Goal: Transaction & Acquisition: Purchase product/service

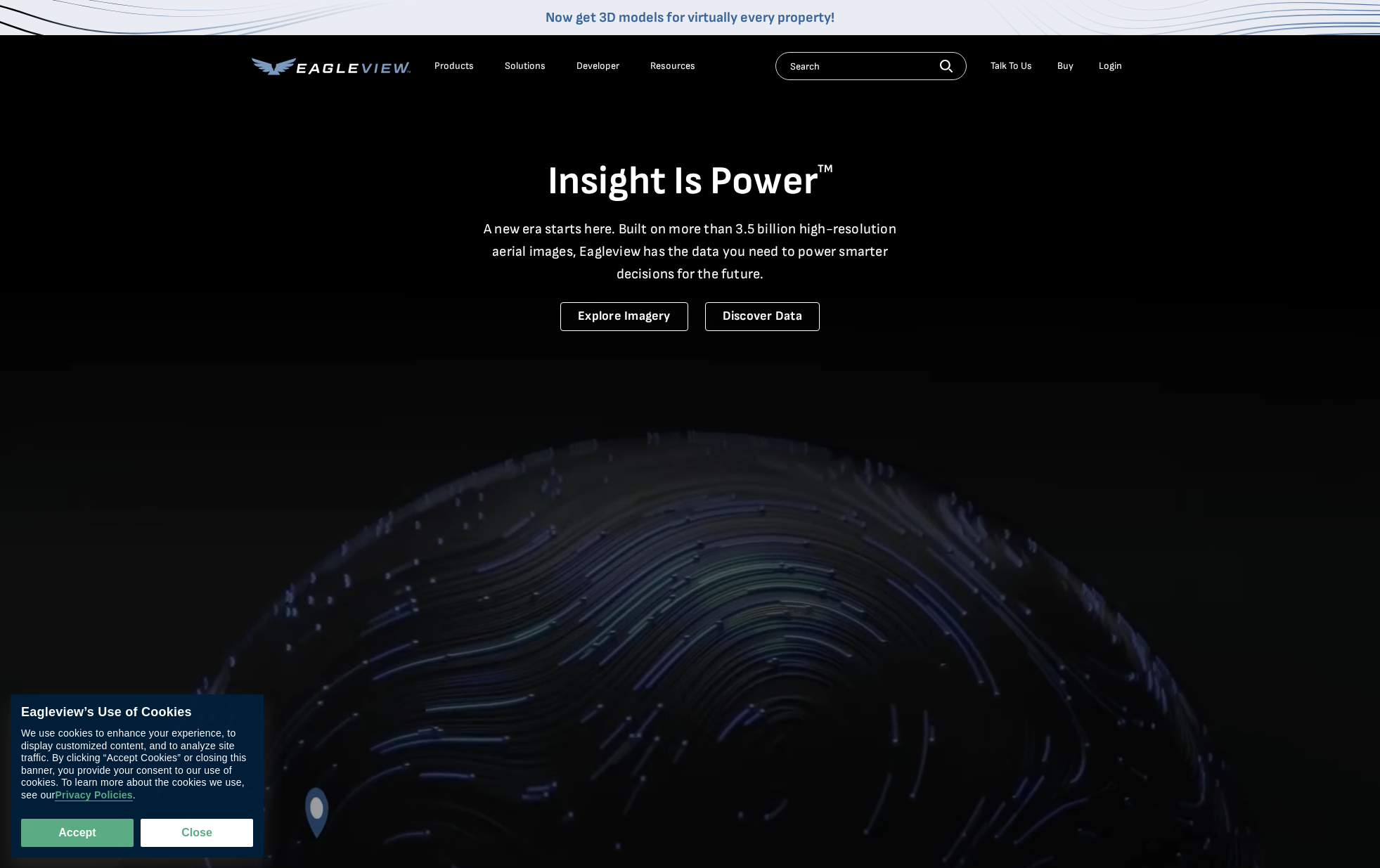
click at [1110, 64] on div "Login" at bounding box center [1110, 66] width 23 height 13
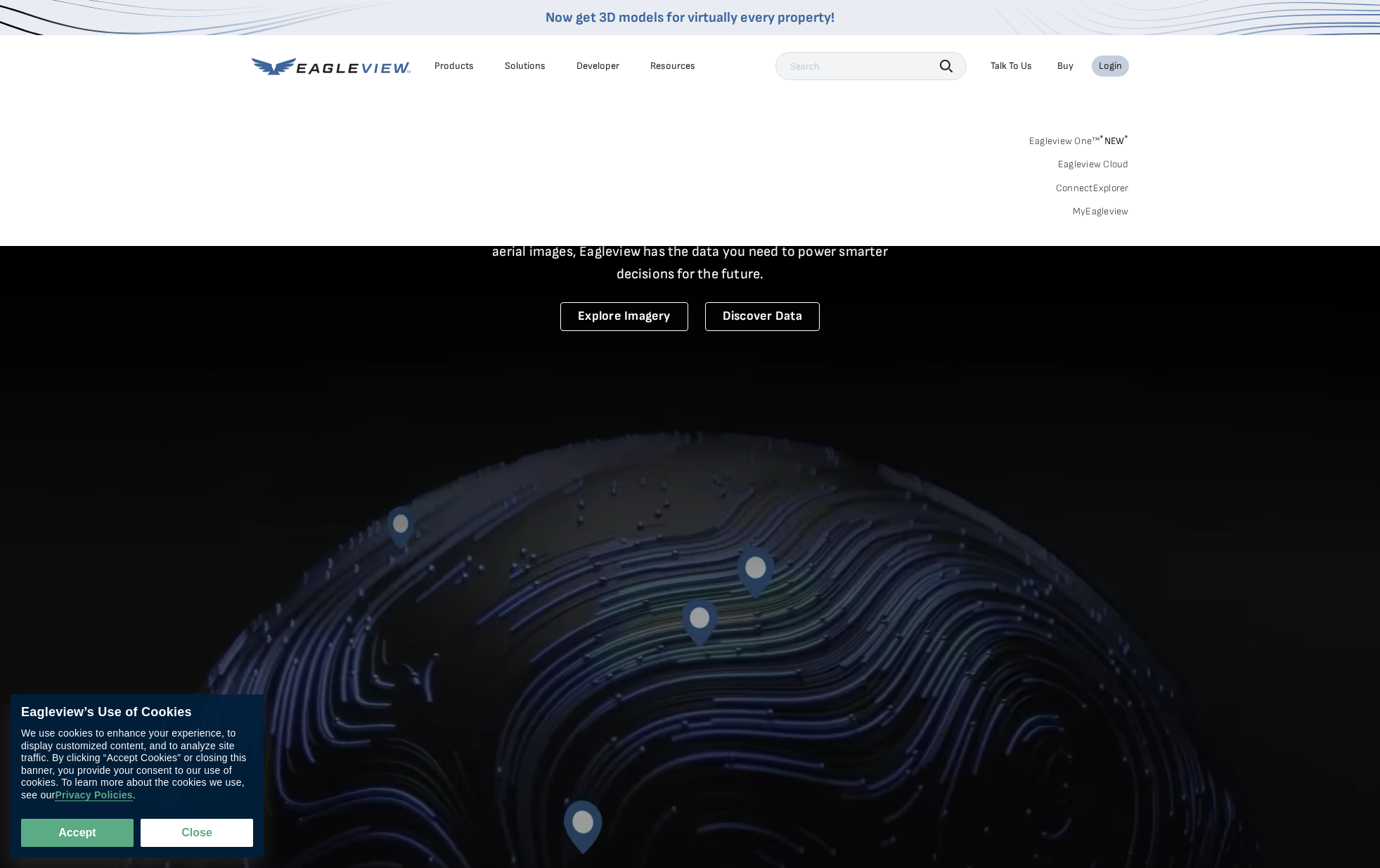
click at [1119, 63] on div "Login" at bounding box center [1110, 66] width 23 height 13
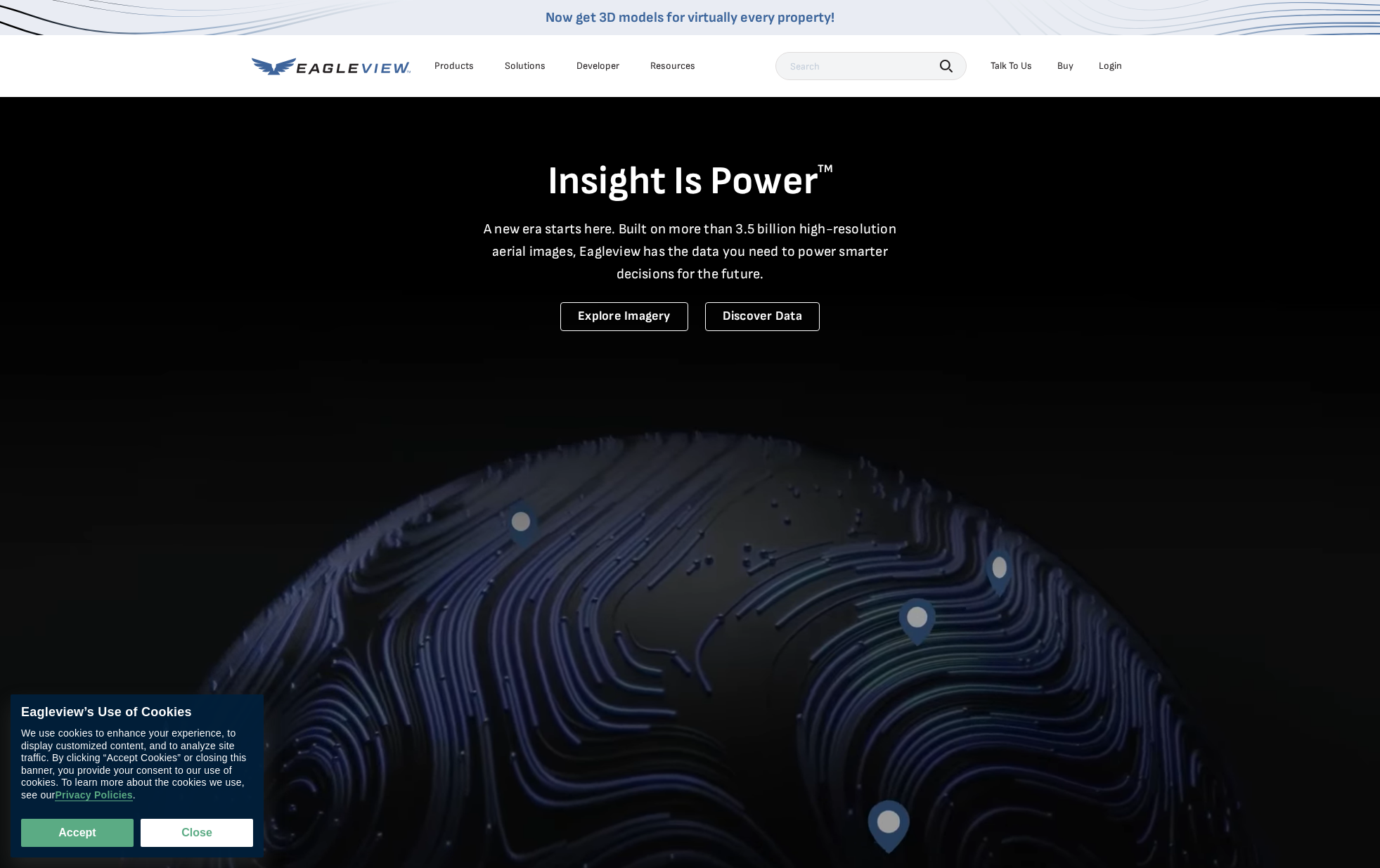
click at [1119, 63] on div "Login" at bounding box center [1110, 66] width 23 height 13
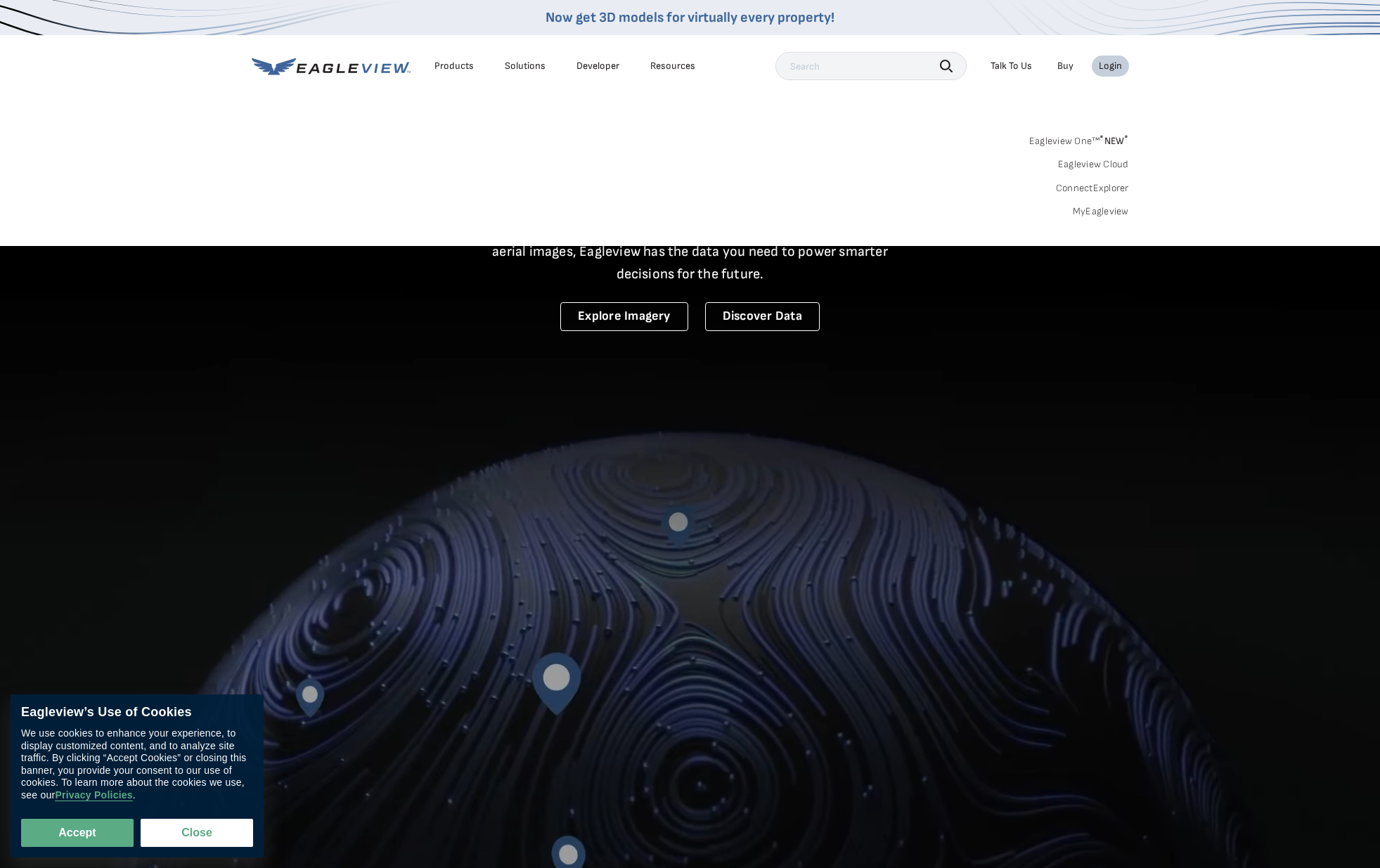
click at [1107, 211] on link "MyEagleview" at bounding box center [1101, 211] width 56 height 13
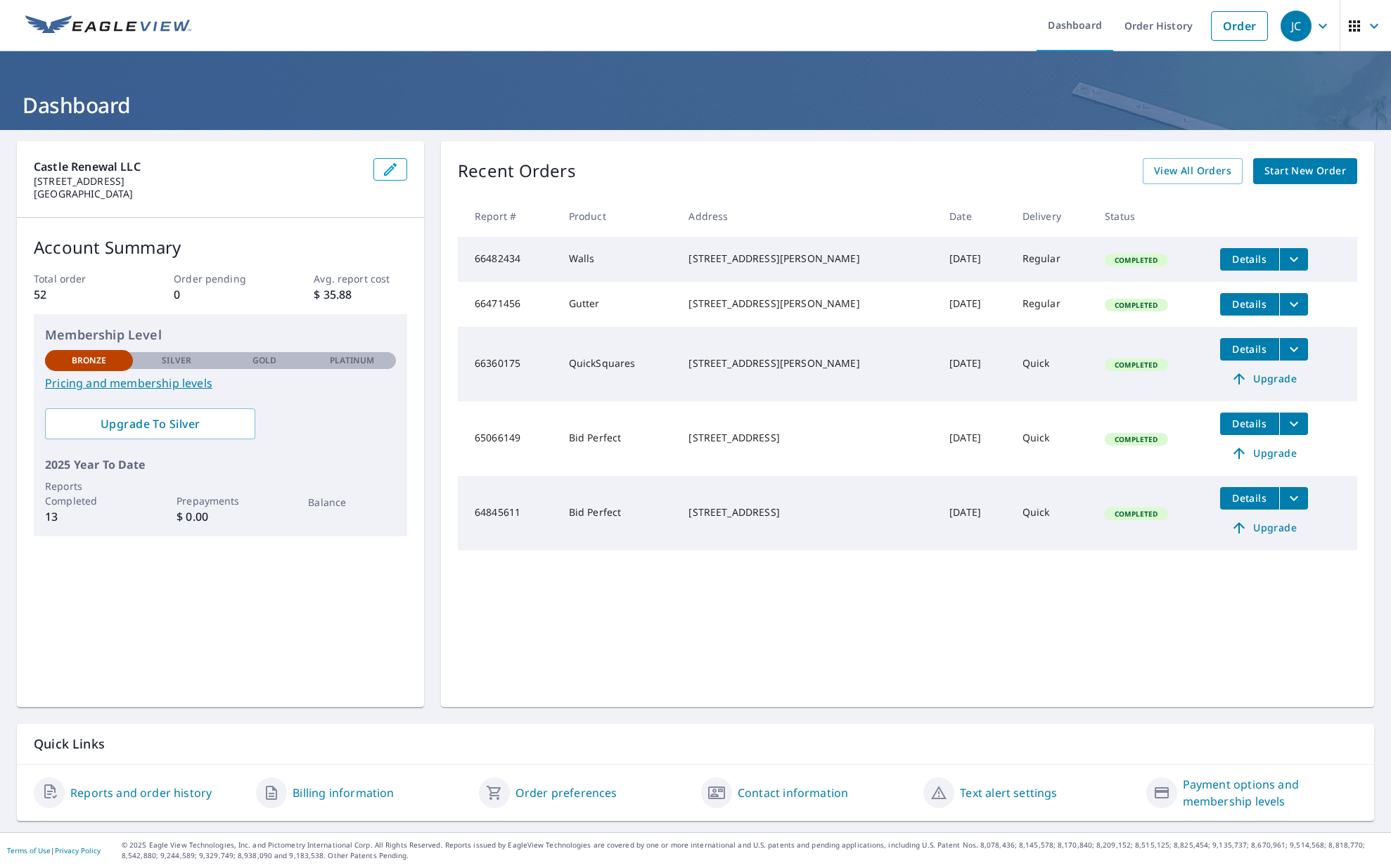
click at [1282, 195] on th at bounding box center [1282, 216] width 148 height 42
click at [1288, 171] on span "Start New Order" at bounding box center [1305, 171] width 82 height 17
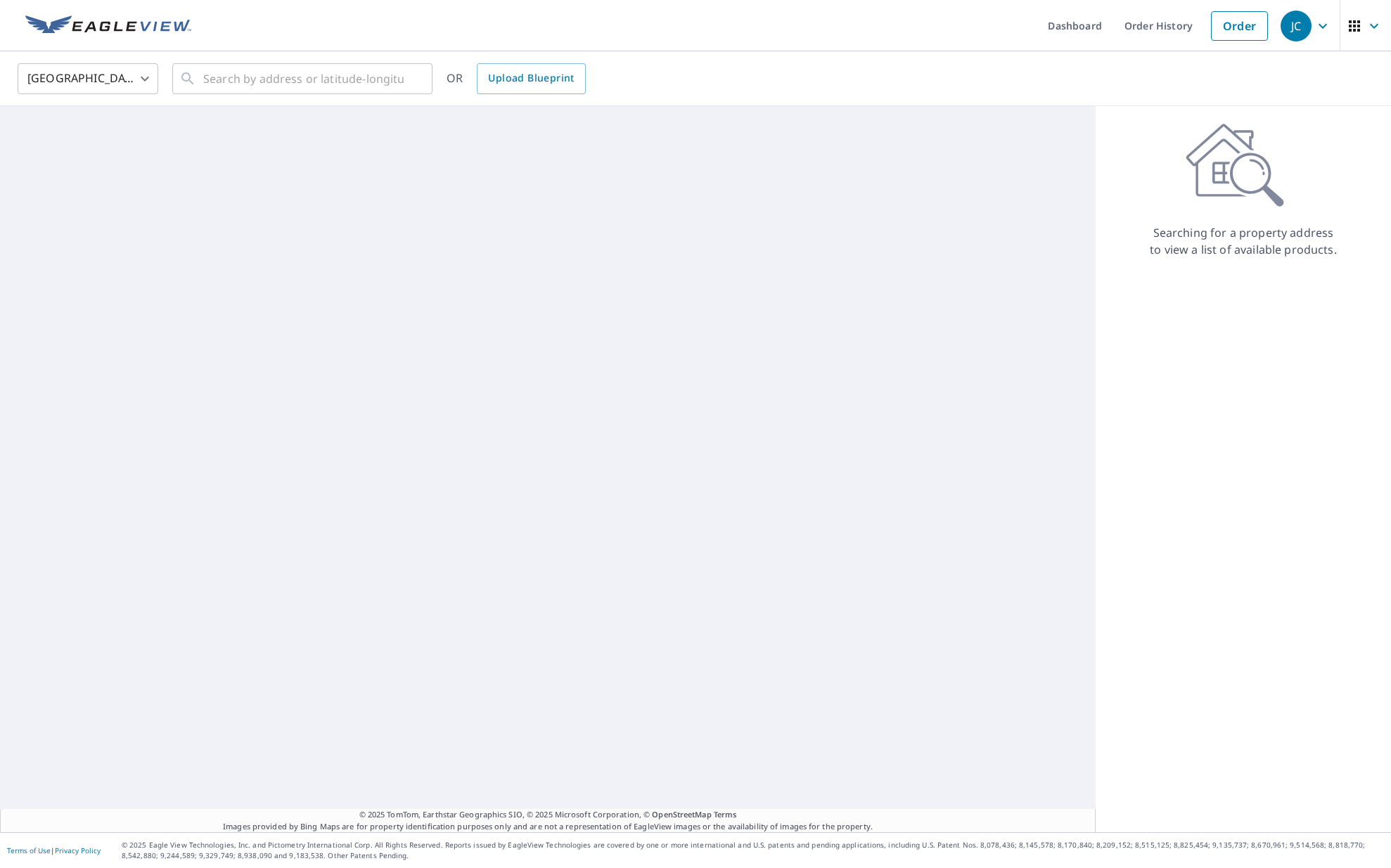
click at [287, 99] on div "United States [GEOGRAPHIC_DATA] ​ ​ OR Upload Blueprint" at bounding box center [696, 78] width 1391 height 55
click at [307, 71] on input "text" at bounding box center [303, 78] width 201 height 39
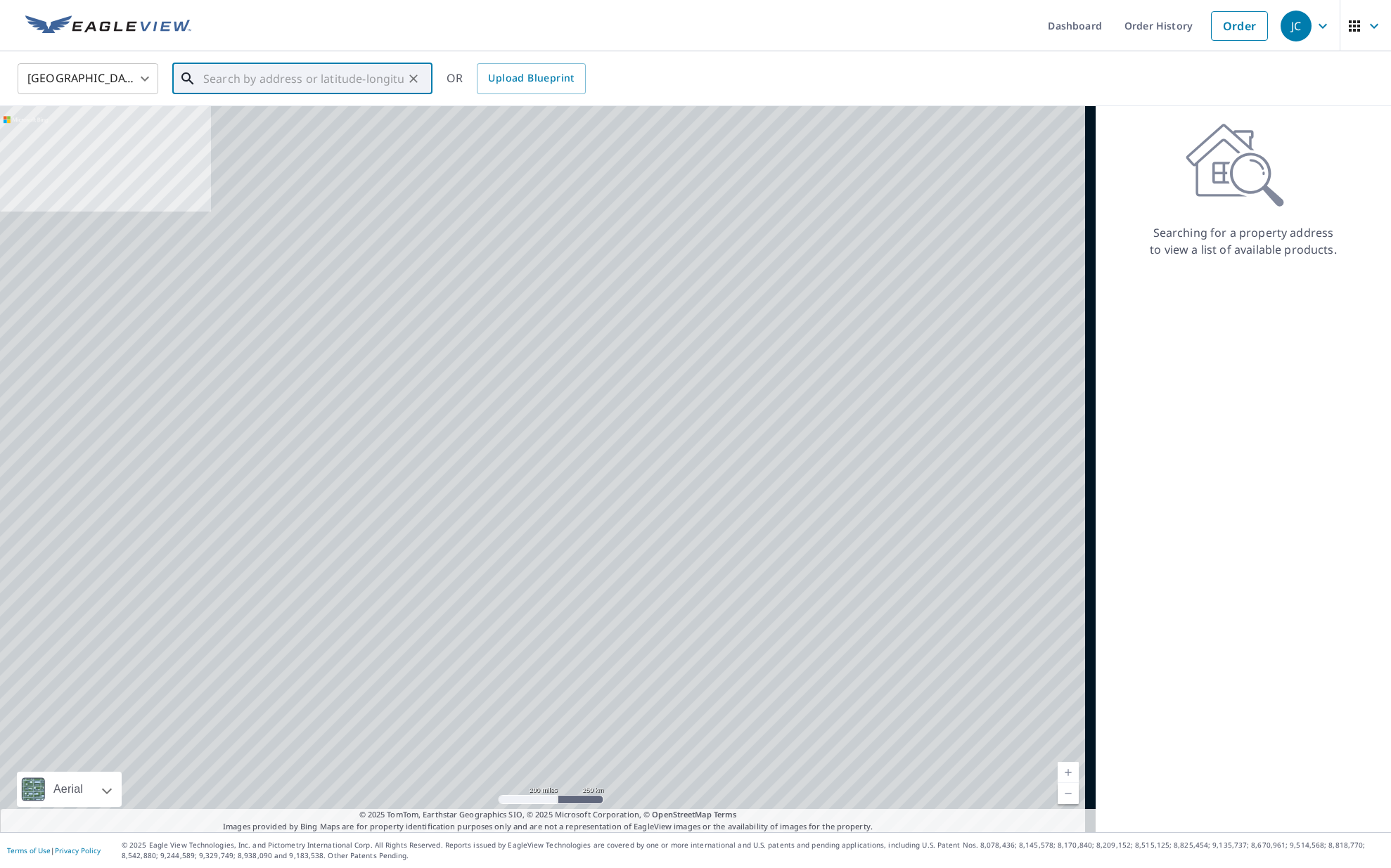
paste input "[STREET_ADDRESS]"
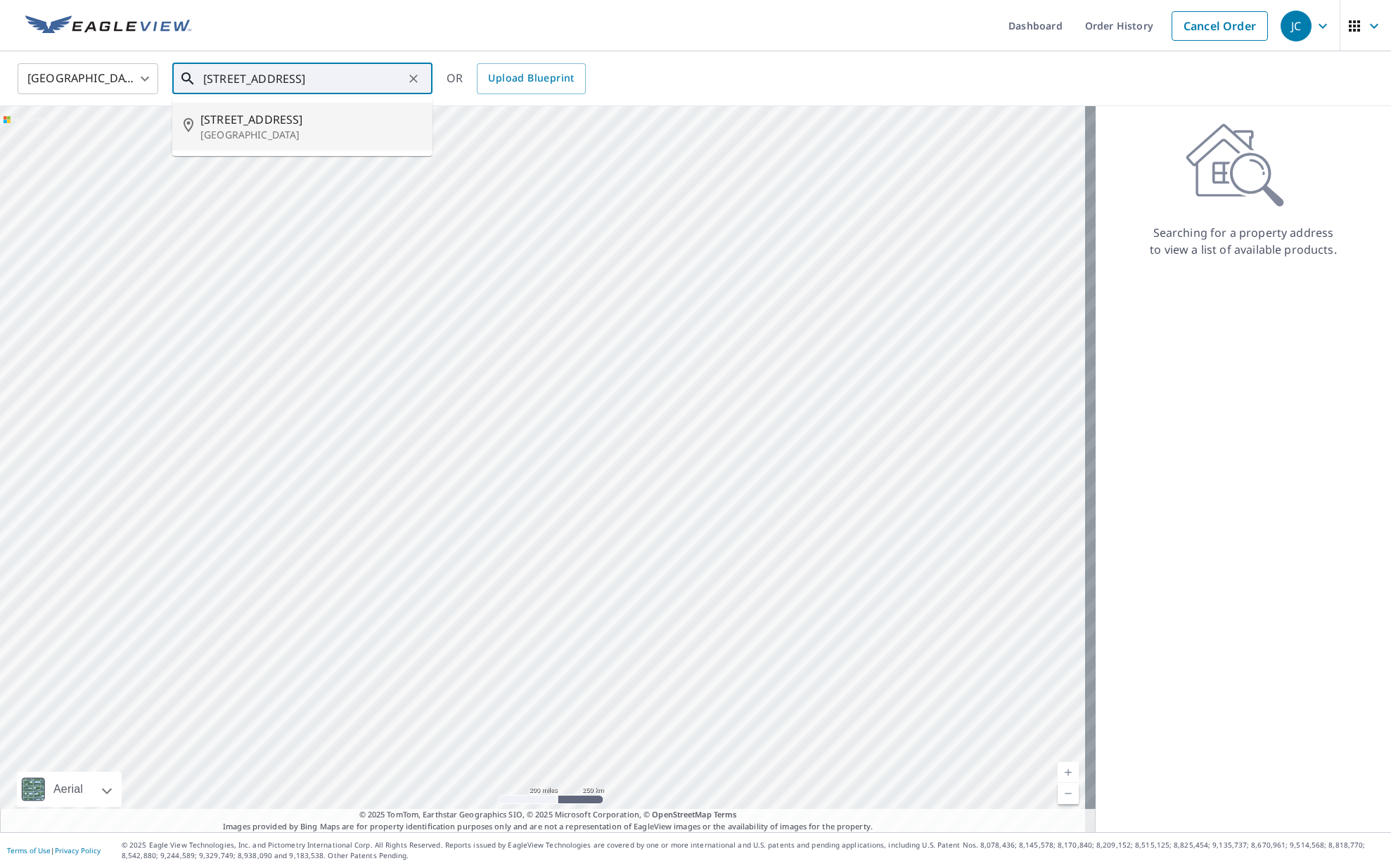
drag, startPoint x: 285, startPoint y: 122, endPoint x: 324, endPoint y: 116, distance: 39.5
click at [285, 122] on span "[STREET_ADDRESS]" at bounding box center [311, 119] width 221 height 16
type input "[STREET_ADDRESS]"
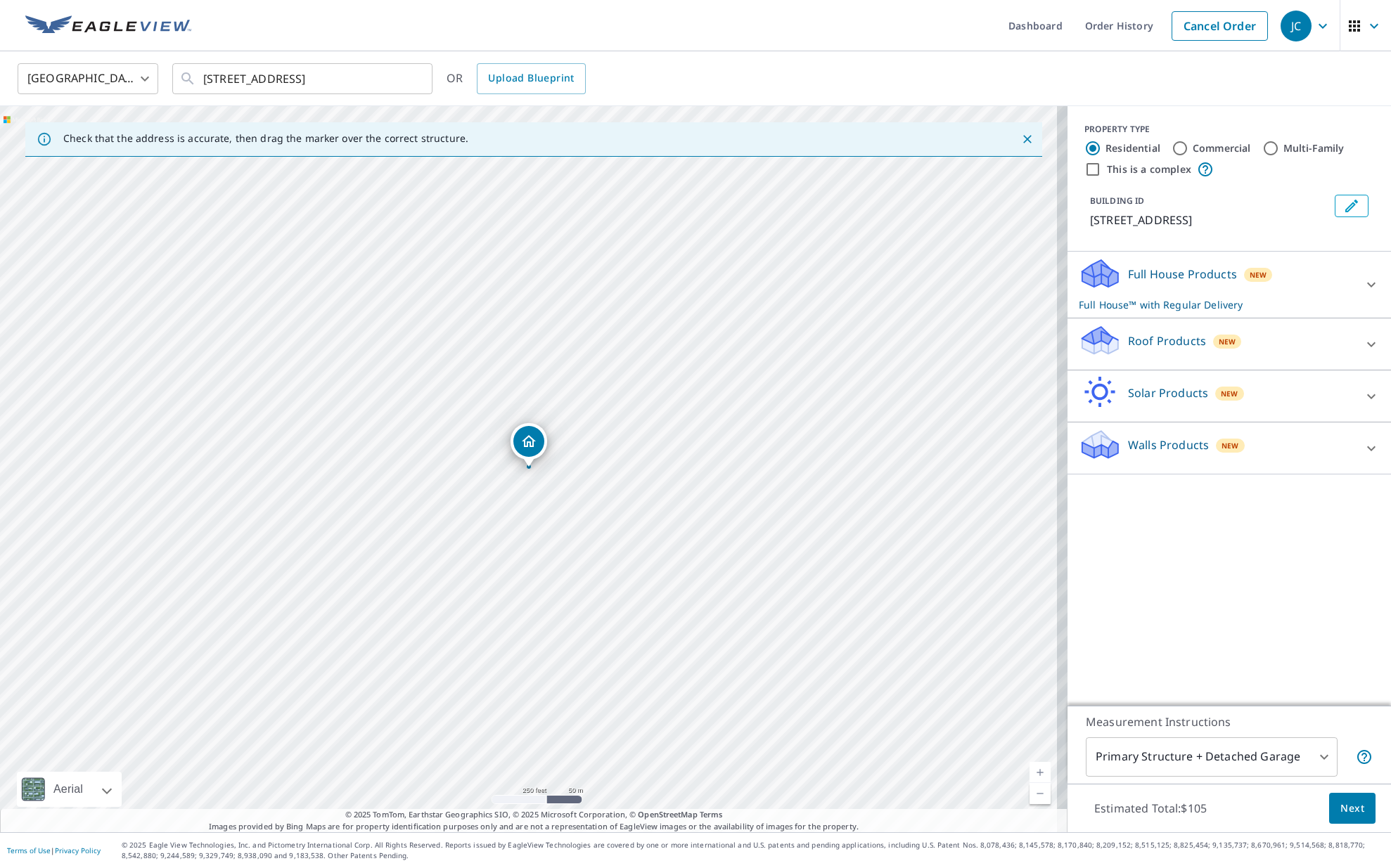
click at [1169, 288] on div "Full House Products New Full House™ with Regular Delivery" at bounding box center [1216, 284] width 275 height 55
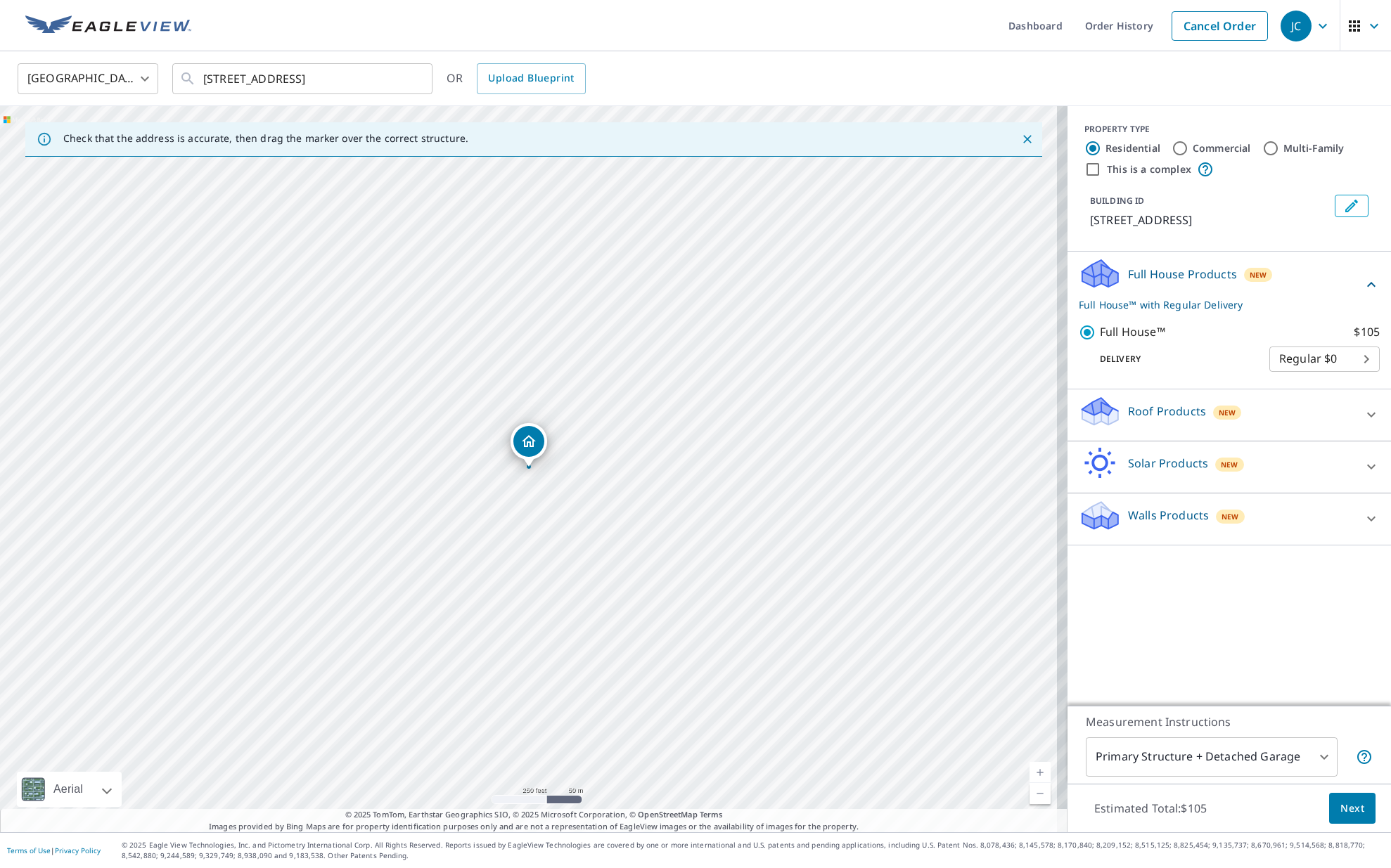
click at [1341, 369] on body "JC JC Dashboard Order History Cancel Order JC [GEOGRAPHIC_DATA] [GEOGRAPHIC_DAT…" at bounding box center [696, 434] width 1391 height 868
click at [1341, 365] on li "Regular $0" at bounding box center [1314, 358] width 110 height 25
click at [1306, 515] on div "Walls Products New" at bounding box center [1216, 519] width 275 height 40
drag, startPoint x: 1071, startPoint y: 556, endPoint x: 1150, endPoint y: 418, distance: 159.0
click at [1078, 556] on div at bounding box center [1089, 559] width 21 height 17
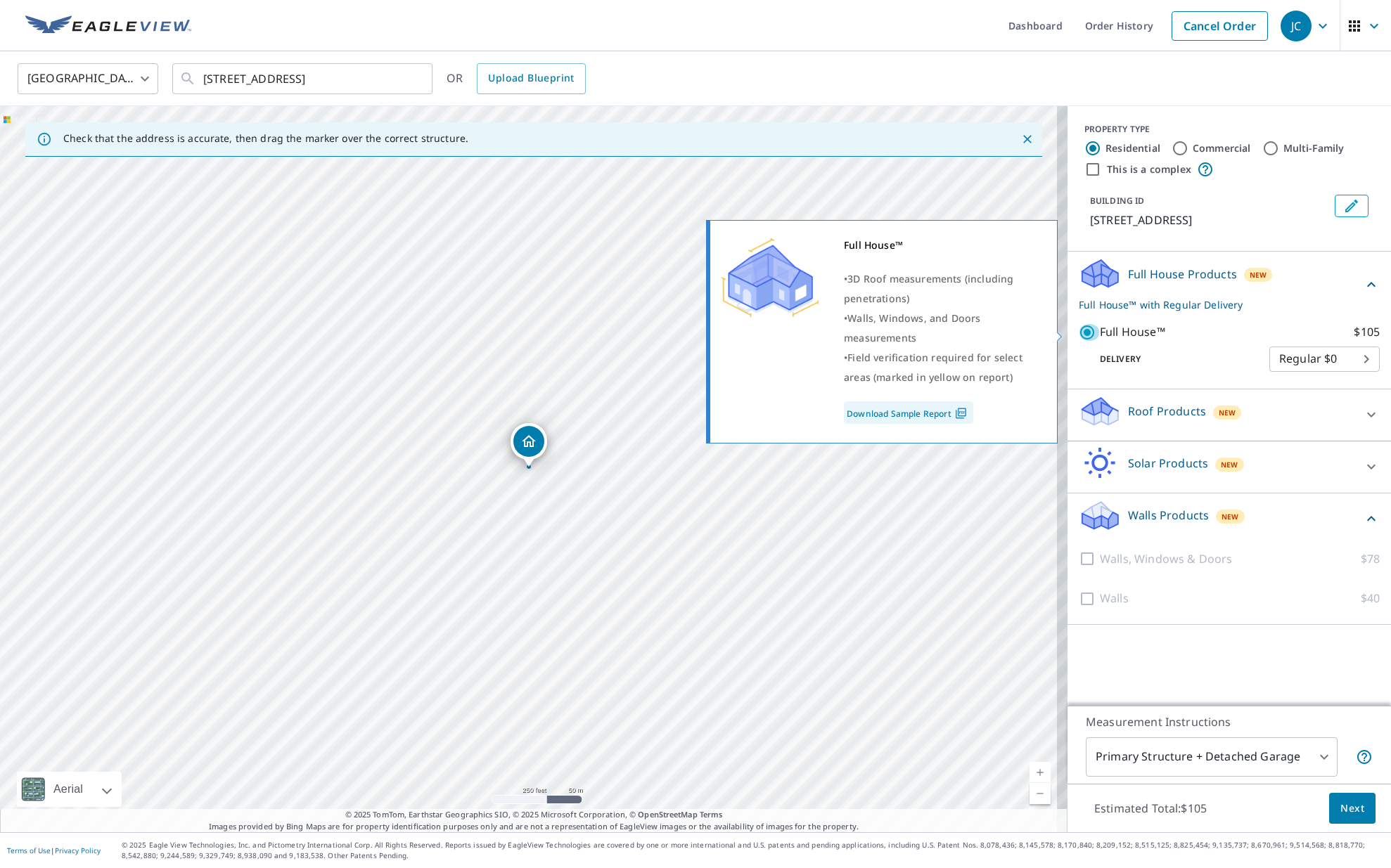
click at [1085, 328] on input "Full House™ $105" at bounding box center [1089, 332] width 21 height 16
checkbox input "false"
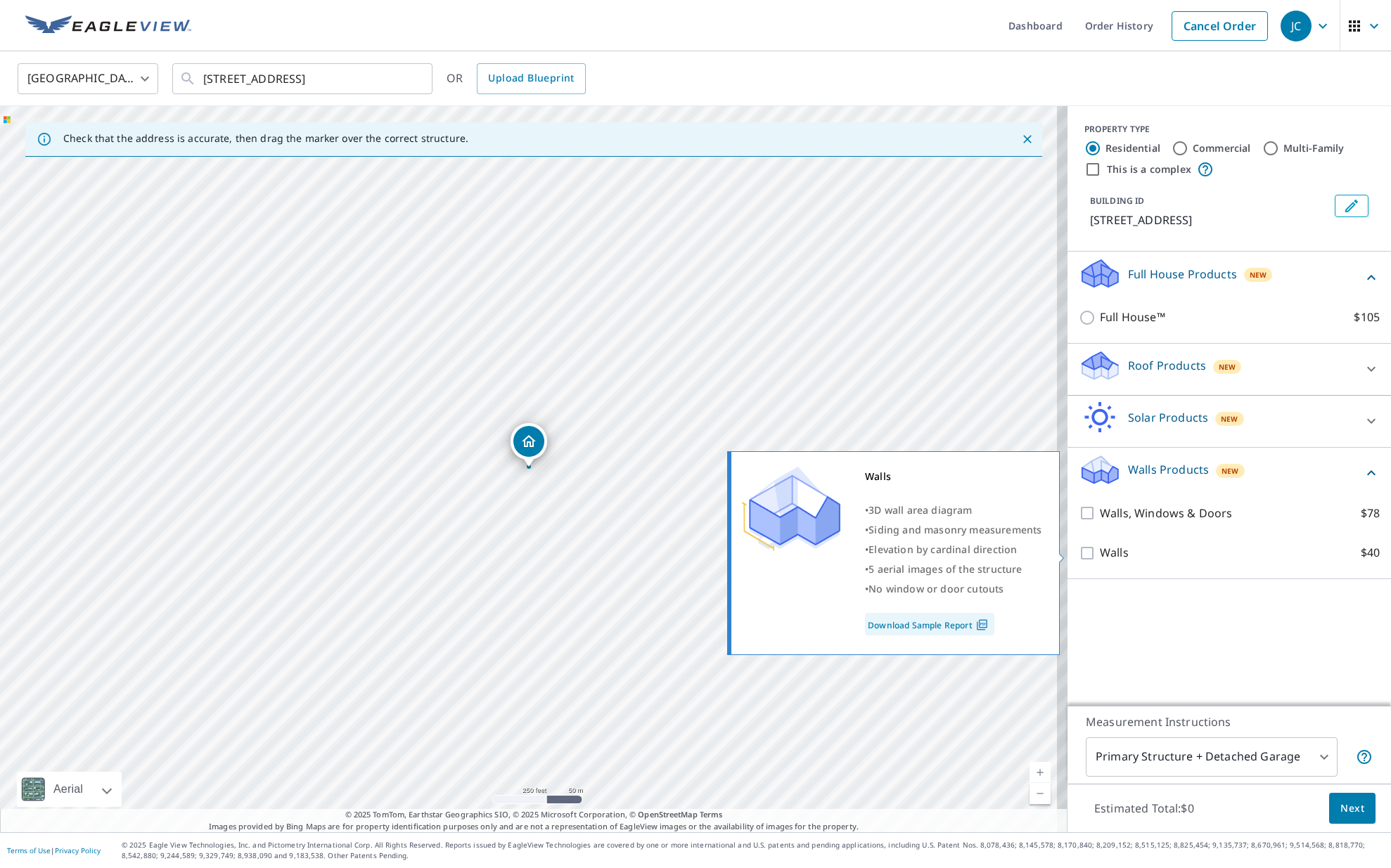
click at [1100, 557] on p "Walls" at bounding box center [1114, 553] width 29 height 17
click at [1091, 557] on input "Walls $40" at bounding box center [1089, 553] width 21 height 16
checkbox input "true"
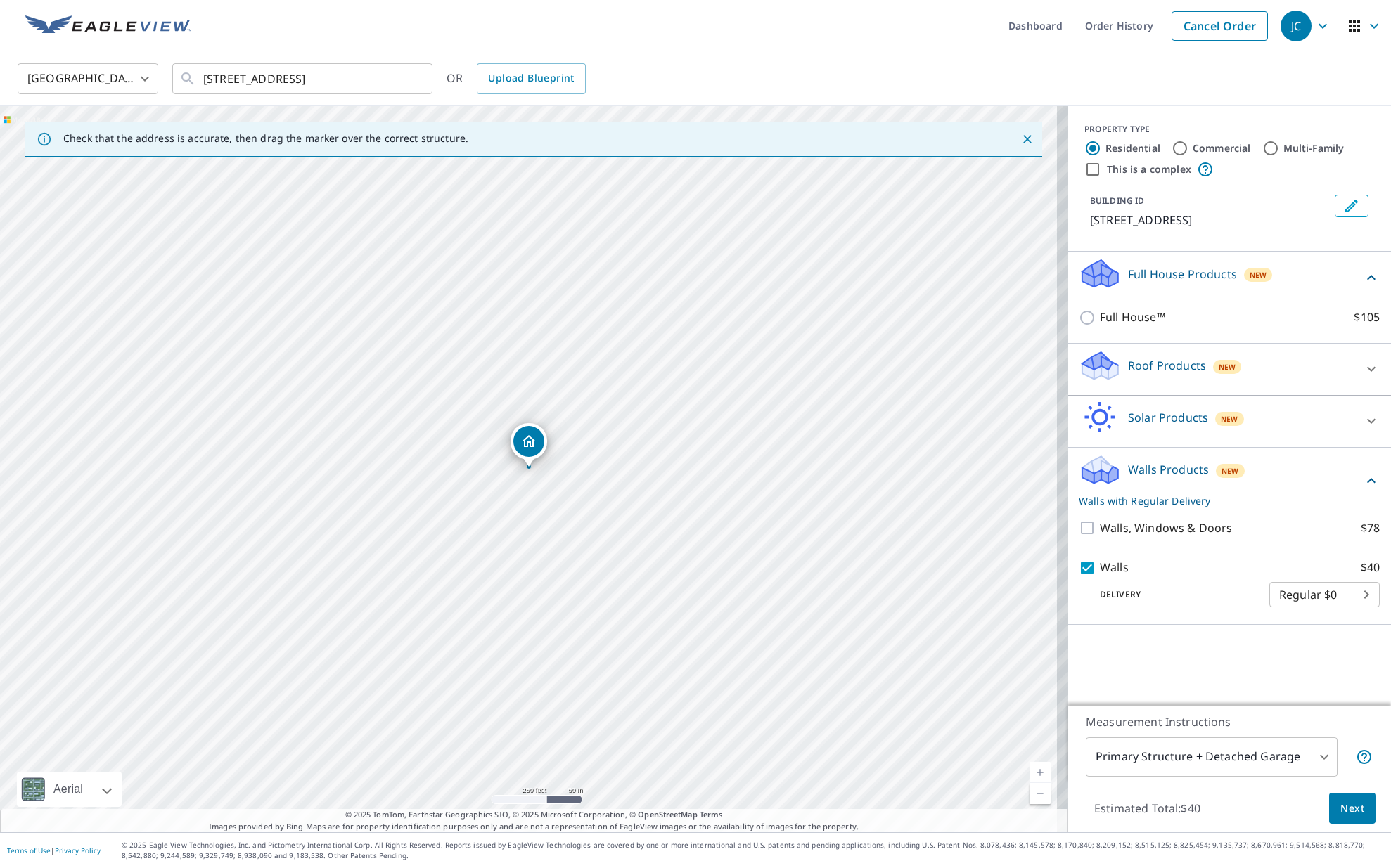
click at [1351, 812] on span "Next" at bounding box center [1353, 809] width 24 height 17
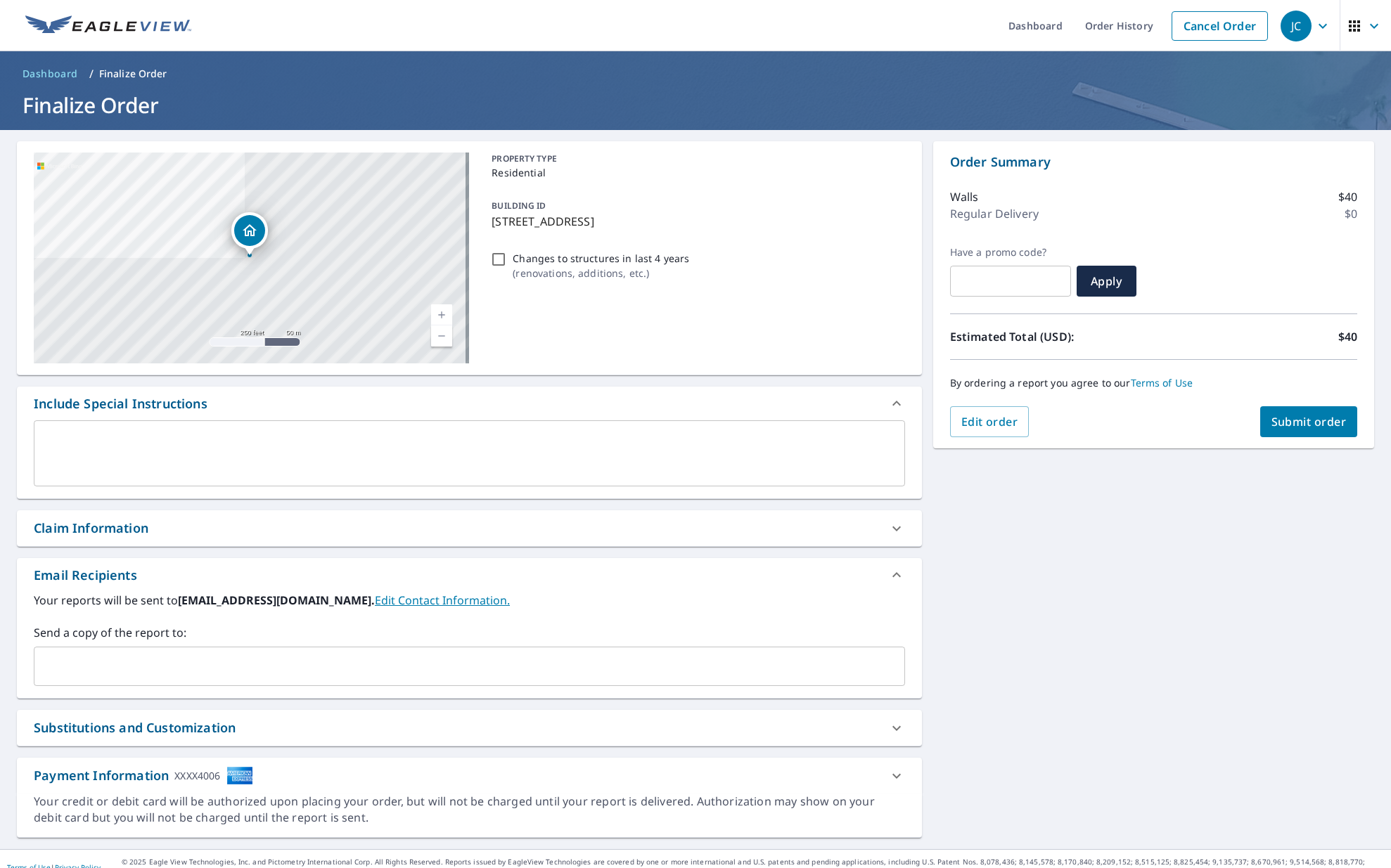
click at [1300, 427] on span "Submit order" at bounding box center [1309, 422] width 76 height 16
